Goal: Transaction & Acquisition: Purchase product/service

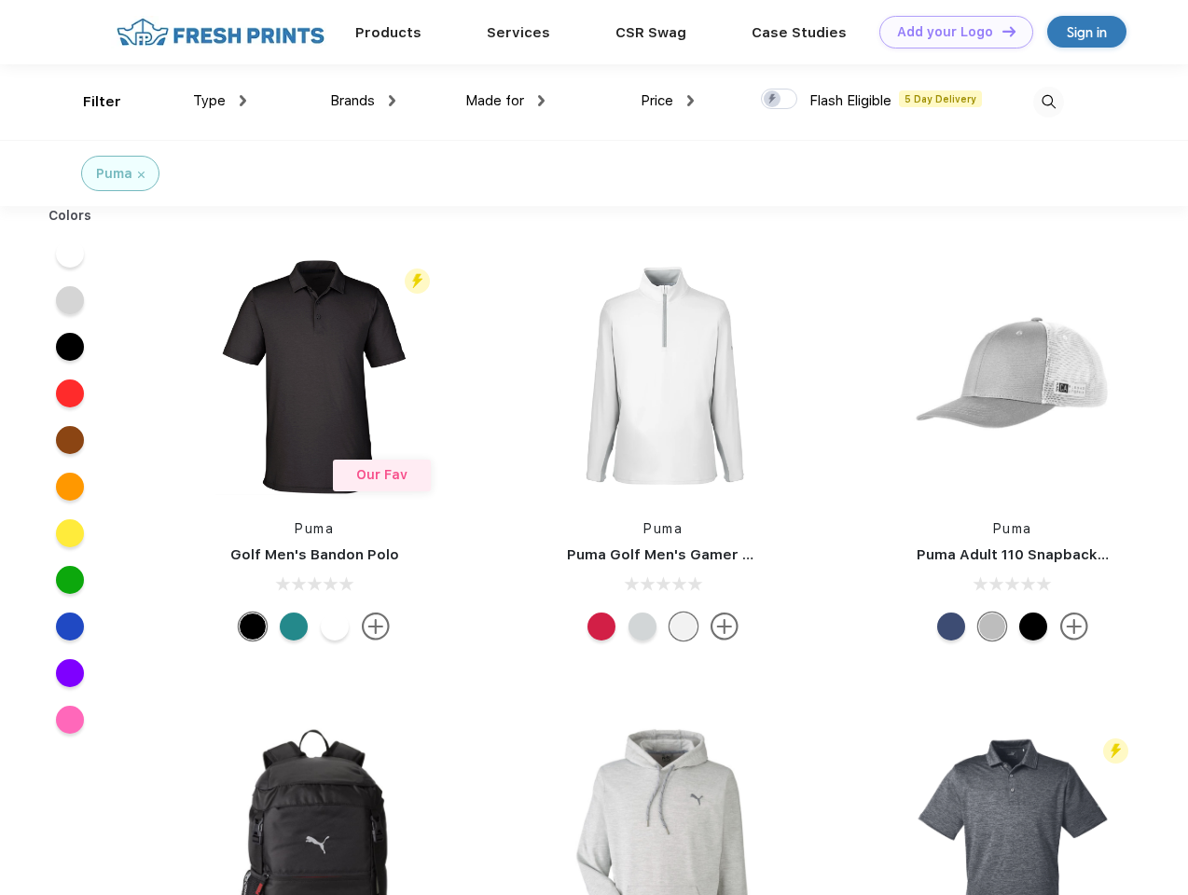
click at [949, 32] on link "Add your Logo Design Tool" at bounding box center [956, 32] width 154 height 33
click at [0, 0] on div "Design Tool" at bounding box center [0, 0] width 0 height 0
click at [1000, 31] on link "Add your Logo Design Tool" at bounding box center [956, 32] width 154 height 33
click at [89, 102] on div "Filter" at bounding box center [102, 101] width 38 height 21
click at [220, 101] on span "Type" at bounding box center [209, 100] width 33 height 17
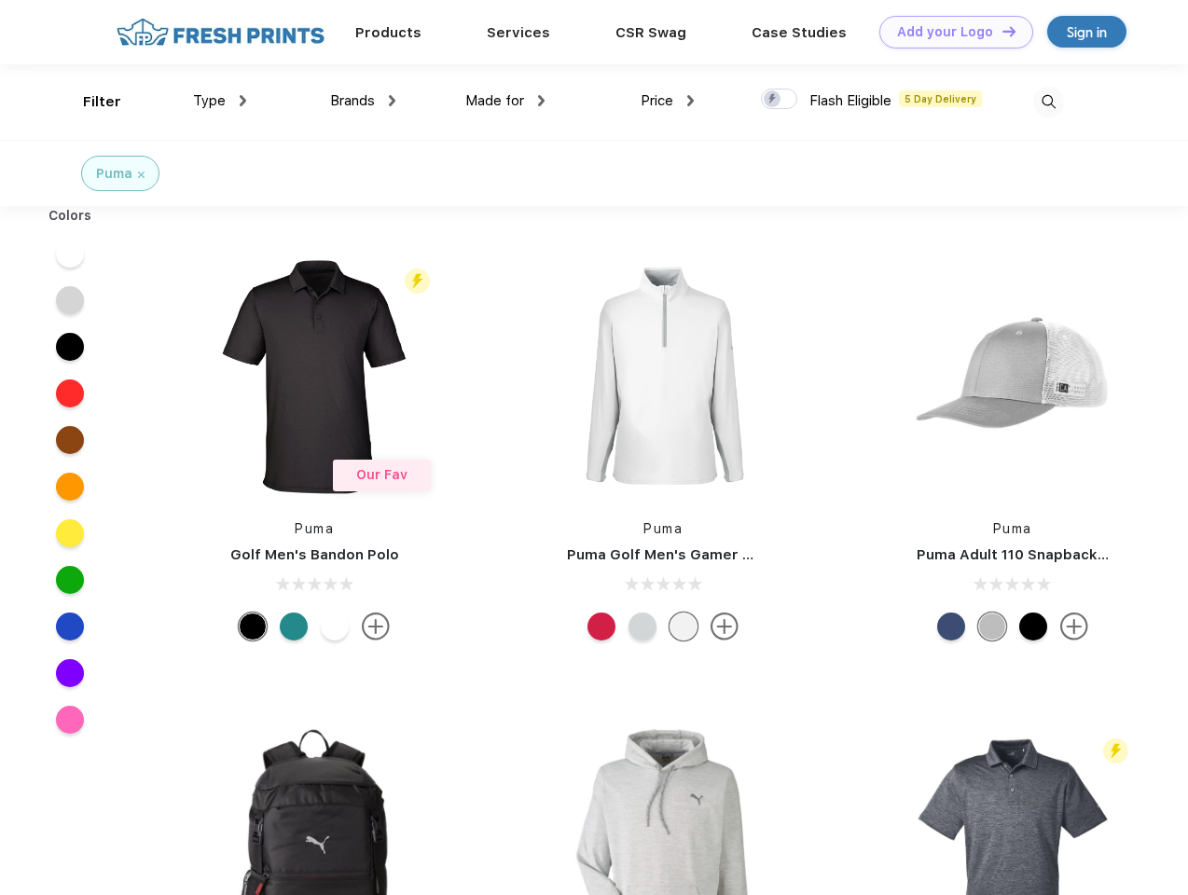
click at [363, 101] on span "Brands" at bounding box center [352, 100] width 45 height 17
click at [505, 101] on span "Made for" at bounding box center [494, 100] width 59 height 17
click at [667, 101] on span "Price" at bounding box center [656, 100] width 33 height 17
click at [779, 100] on div at bounding box center [779, 99] width 36 height 21
click at [773, 100] on input "checkbox" at bounding box center [767, 94] width 12 height 12
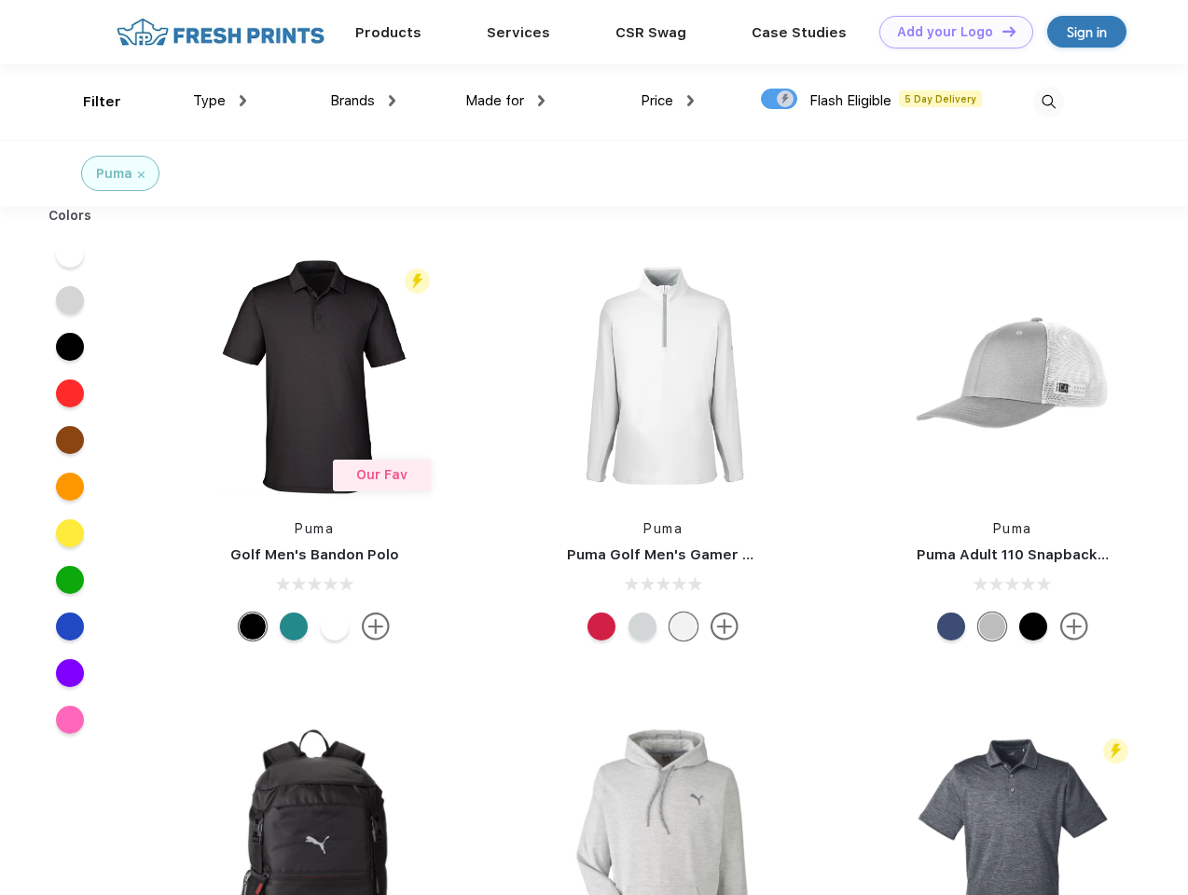
click at [1048, 102] on img at bounding box center [1048, 102] width 31 height 31
